Goal: Task Accomplishment & Management: Manage account settings

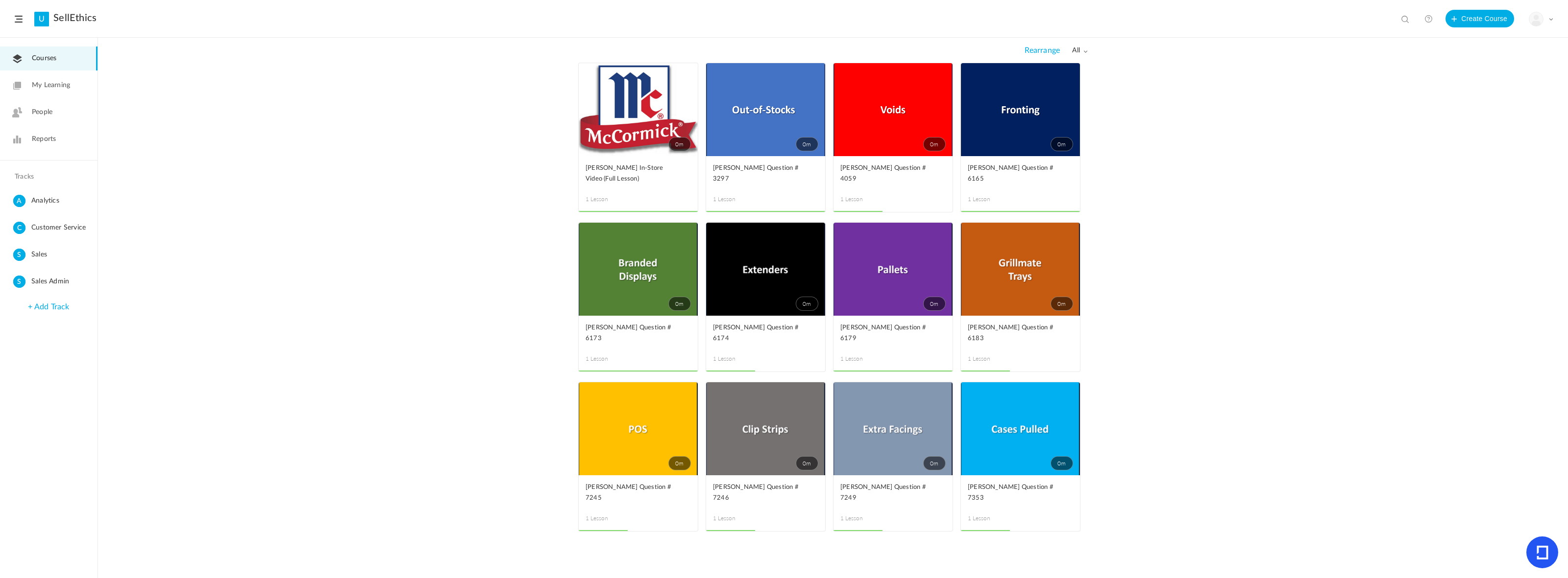
click at [1554, 15] on header "U SellEthics View all No results Create Course My Profile University Settings C…" at bounding box center [784, 19] width 1568 height 38
click at [1550, 21] on span at bounding box center [1550, 19] width 5 height 5
click at [1498, 77] on link "Current Plan" at bounding box center [1506, 79] width 92 height 18
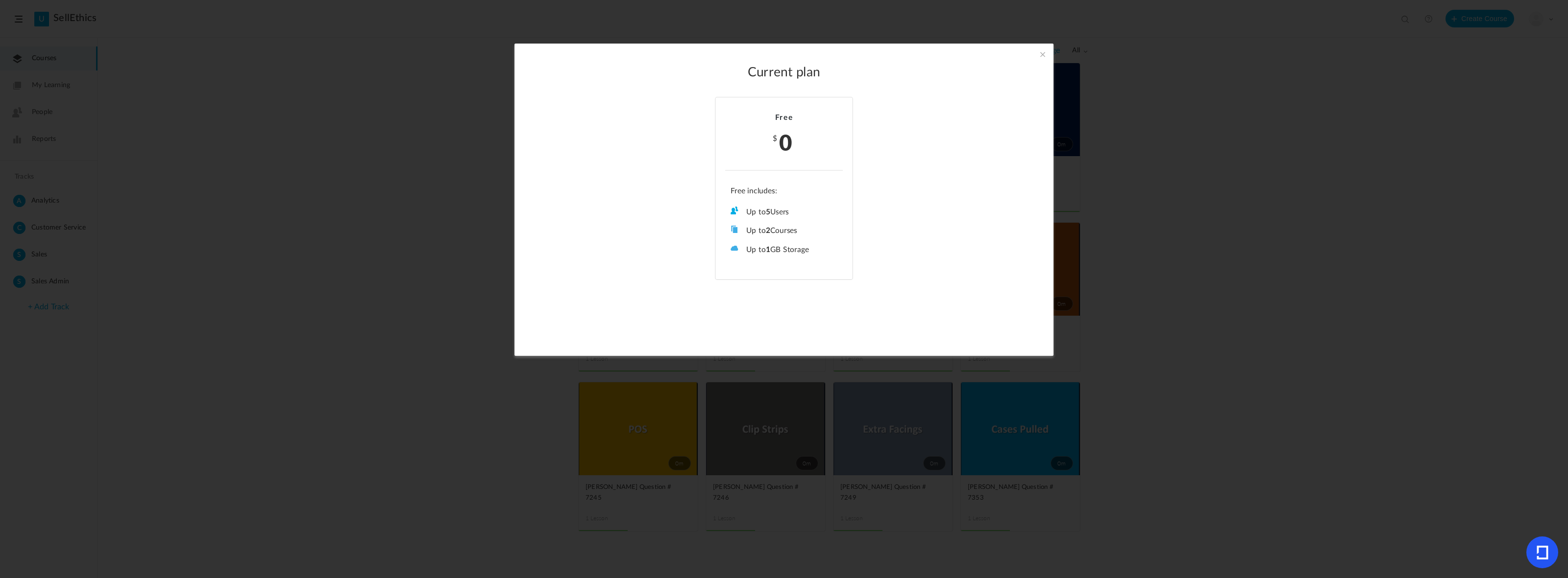
click at [1041, 56] on span at bounding box center [1042, 54] width 10 height 10
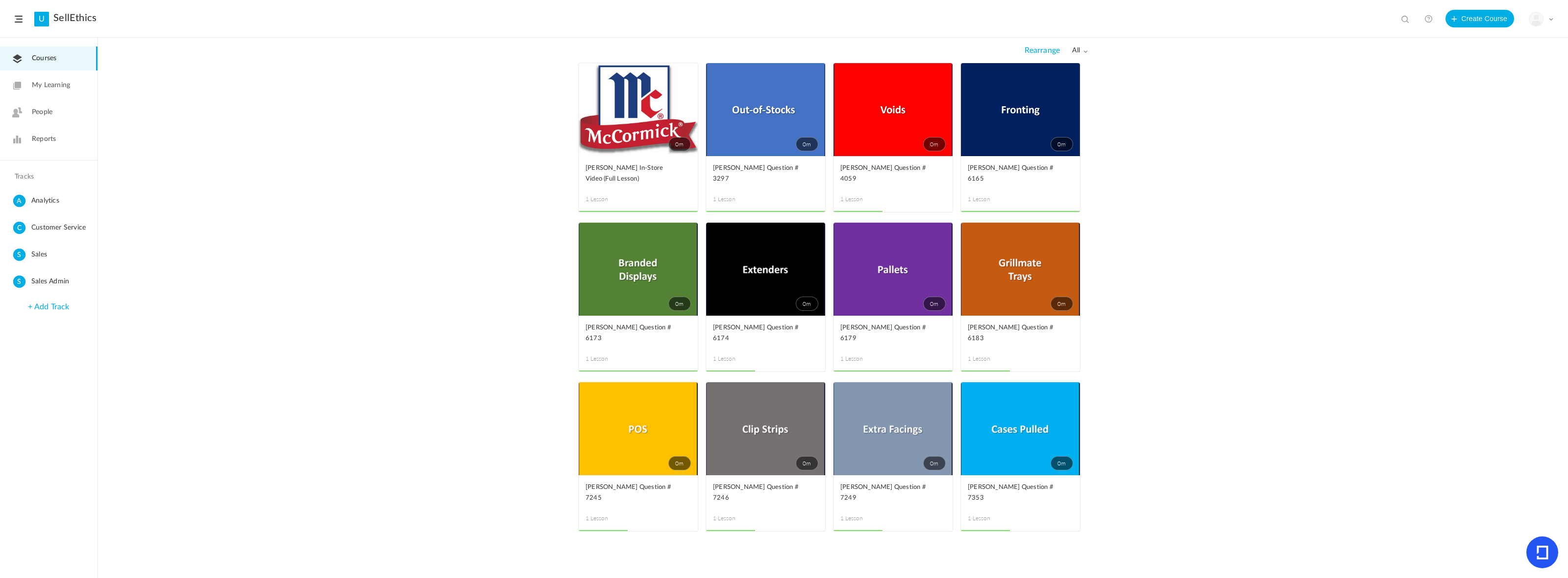
click at [1549, 19] on span at bounding box center [1550, 19] width 5 height 5
click at [1500, 94] on link "Billing Details" at bounding box center [1506, 97] width 92 height 18
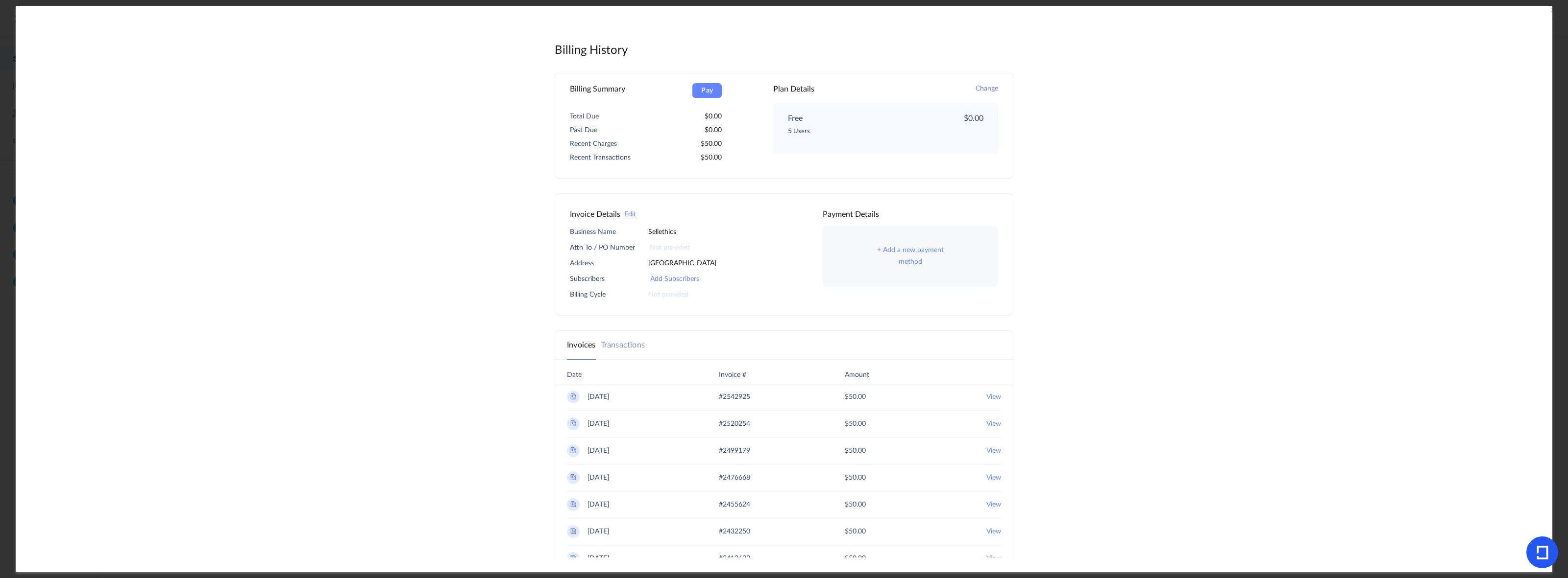
click at [610, 346] on link "Transactions" at bounding box center [622, 345] width 44 height 12
click at [574, 344] on link "Invoices" at bounding box center [581, 345] width 29 height 12
click at [986, 396] on 2025 "View" at bounding box center [993, 397] width 15 height 13
